Goal: Information Seeking & Learning: Learn about a topic

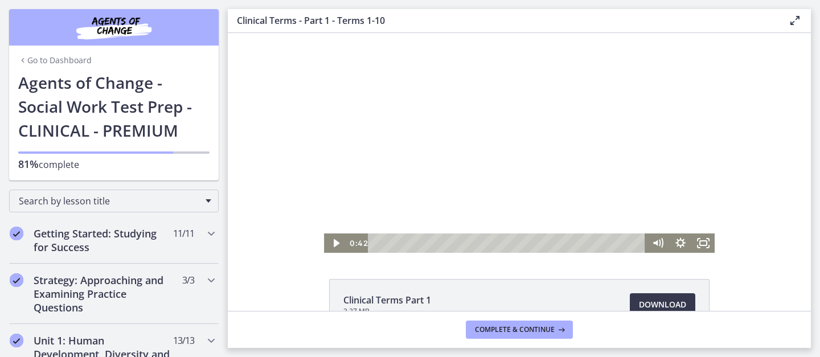
click at [525, 113] on div at bounding box center [519, 143] width 391 height 220
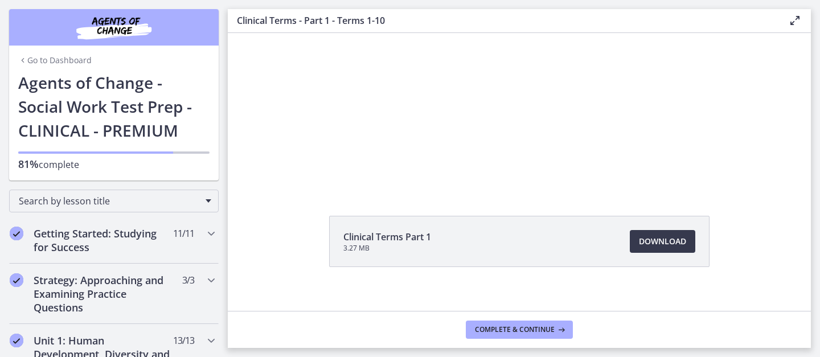
scroll to position [74, 0]
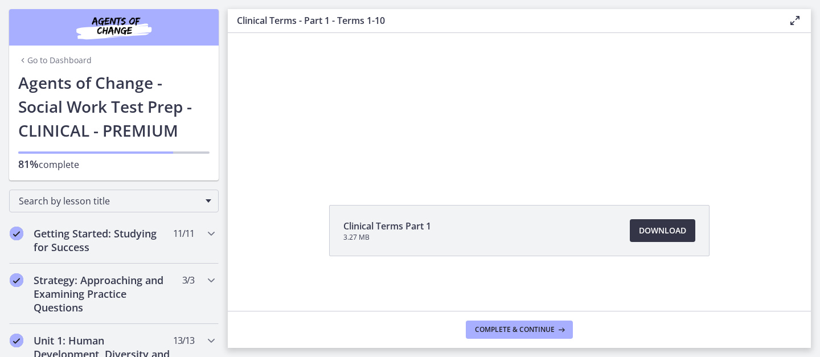
click at [672, 224] on span "Download Opens in a new window" at bounding box center [662, 231] width 47 height 14
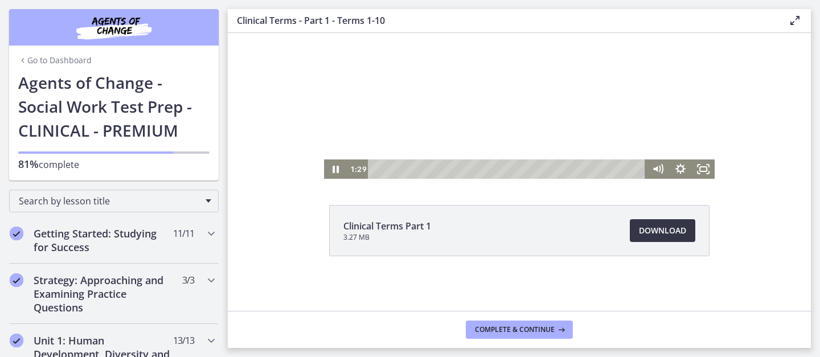
scroll to position [0, 0]
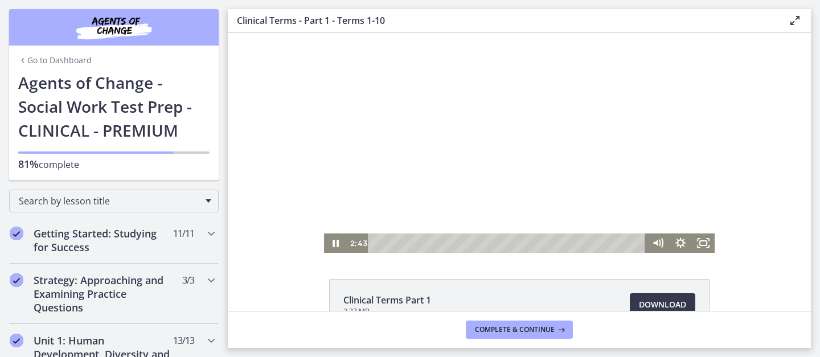
click at [505, 129] on div at bounding box center [519, 143] width 391 height 220
click at [436, 115] on div at bounding box center [519, 143] width 391 height 220
click at [412, 157] on div at bounding box center [519, 143] width 391 height 220
click at [520, 191] on div at bounding box center [519, 143] width 391 height 220
click at [419, 55] on div at bounding box center [519, 143] width 391 height 220
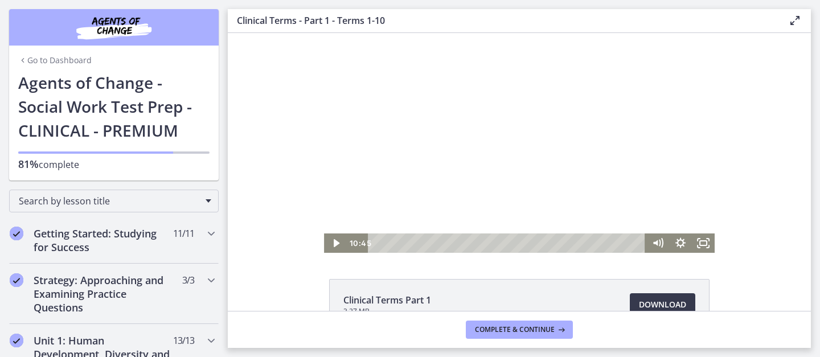
click at [426, 117] on div at bounding box center [519, 143] width 391 height 220
click at [423, 130] on div at bounding box center [519, 143] width 391 height 220
click at [412, 149] on div at bounding box center [519, 143] width 391 height 220
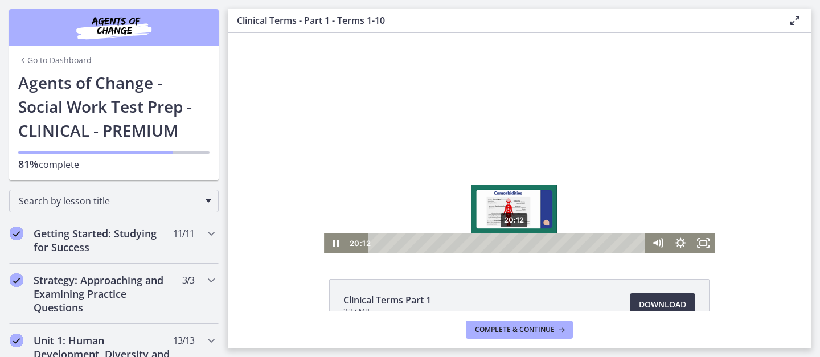
click at [515, 244] on div "20:12" at bounding box center [508, 242] width 264 height 19
click at [519, 243] on div "20:52" at bounding box center [508, 242] width 264 height 19
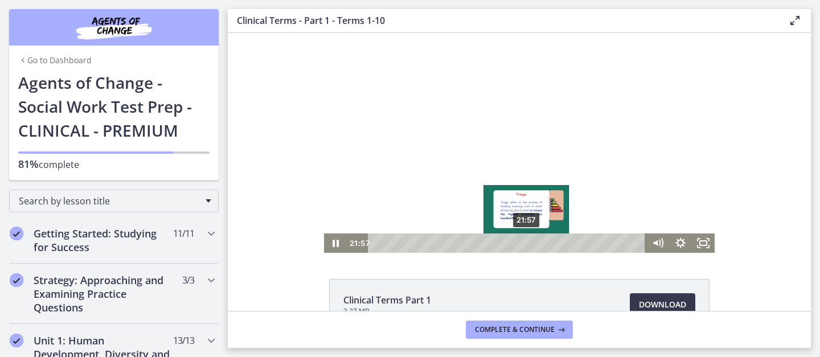
click at [527, 243] on div "21:57" at bounding box center [508, 242] width 264 height 19
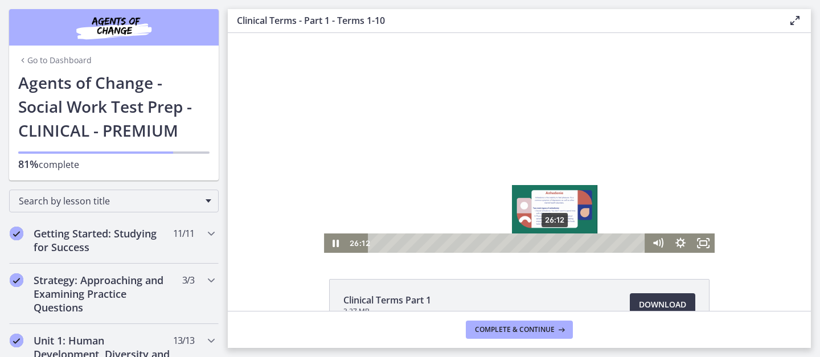
click at [556, 243] on div "26:12" at bounding box center [508, 242] width 264 height 19
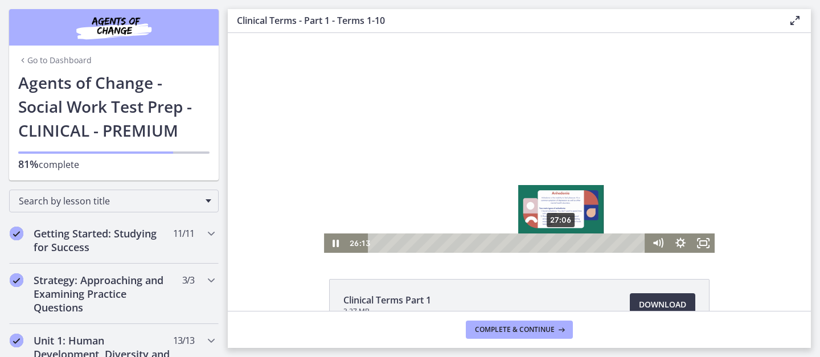
click at [562, 242] on div "27:06" at bounding box center [508, 242] width 264 height 19
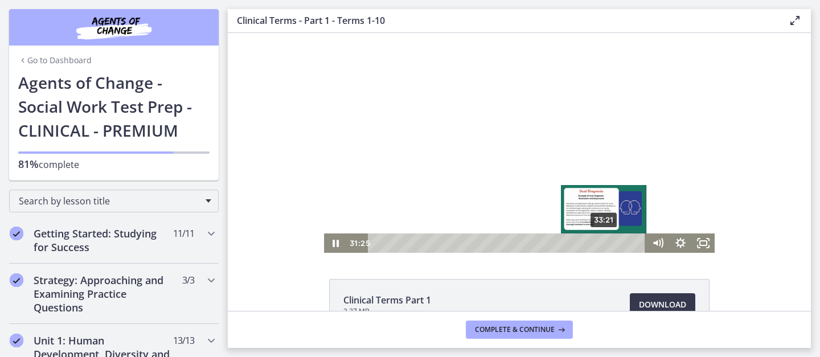
click at [605, 242] on div "33:21" at bounding box center [508, 242] width 264 height 19
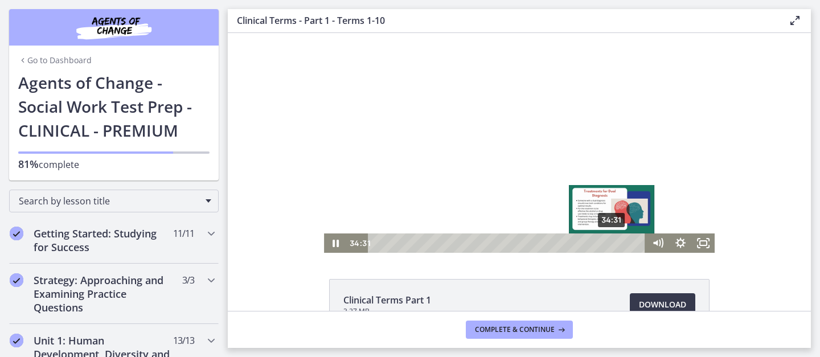
click at [613, 242] on div "34:31" at bounding box center [508, 242] width 264 height 19
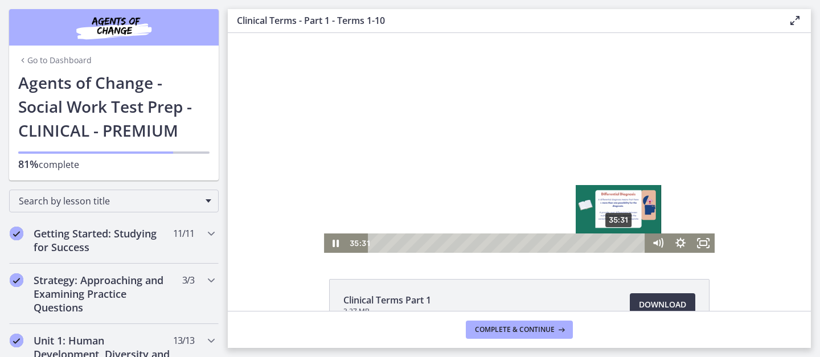
click at [620, 242] on div "35:31" at bounding box center [508, 242] width 264 height 19
click at [615, 244] on div "34:51" at bounding box center [508, 242] width 264 height 19
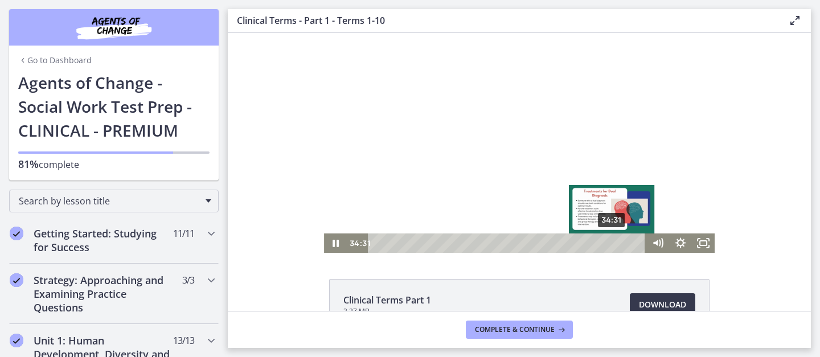
click at [613, 244] on div "Playbar" at bounding box center [611, 243] width 6 height 6
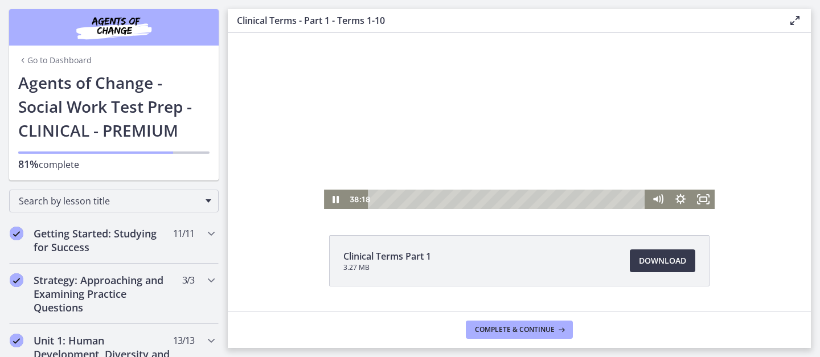
scroll to position [74, 0]
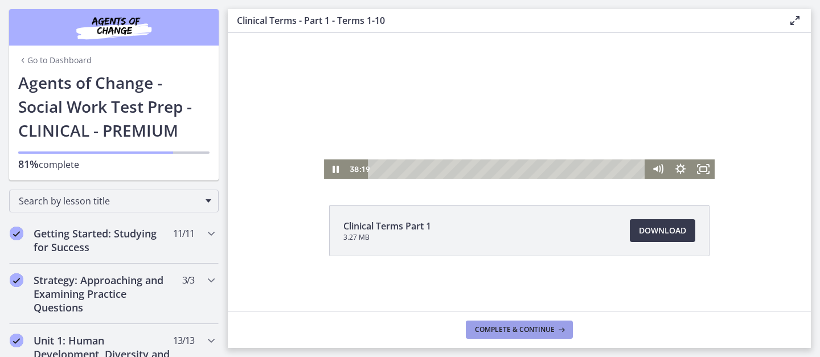
click at [540, 327] on span "Complete & continue" at bounding box center [515, 329] width 80 height 9
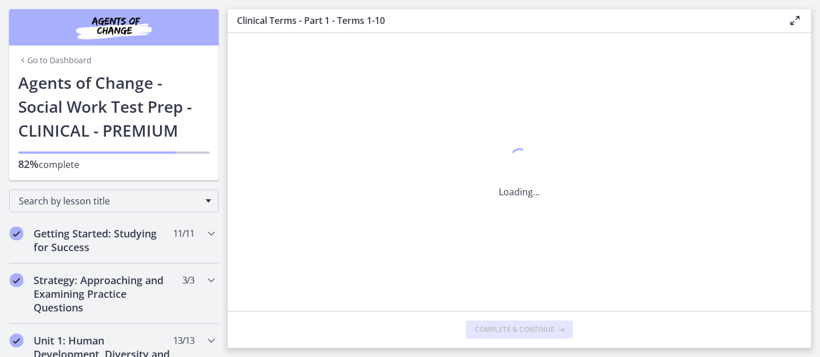
scroll to position [0, 0]
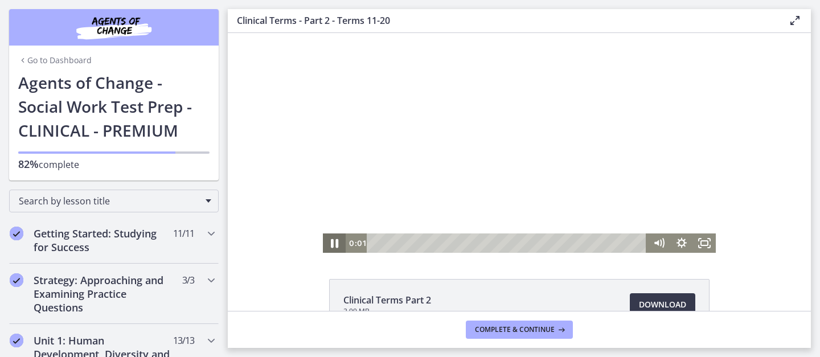
click at [334, 244] on icon "Pause" at bounding box center [334, 243] width 27 height 23
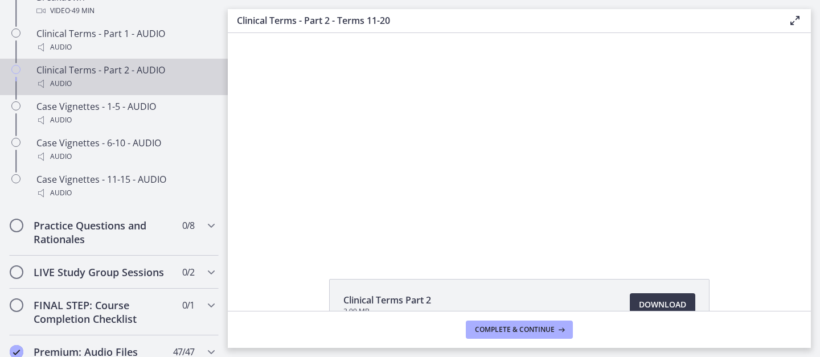
scroll to position [966, 0]
